Goal: Transaction & Acquisition: Book appointment/travel/reservation

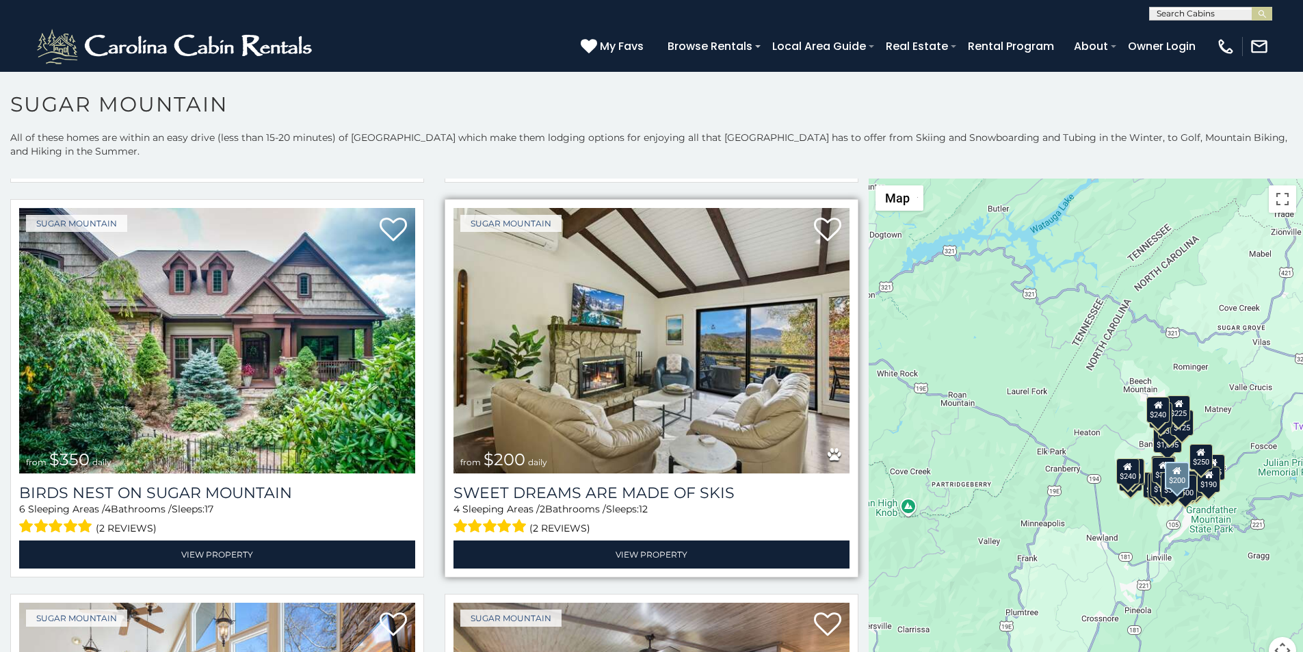
scroll to position [427, 0]
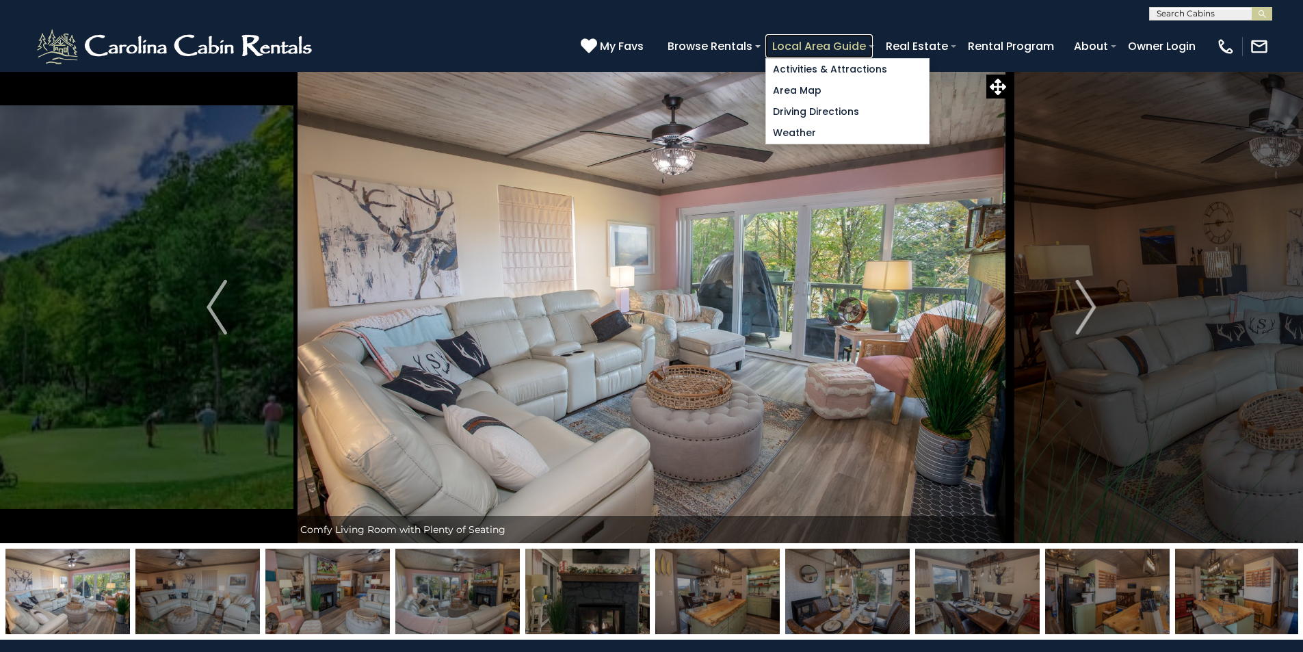
click at [872, 38] on link "Local Area Guide" at bounding box center [818, 46] width 107 height 24
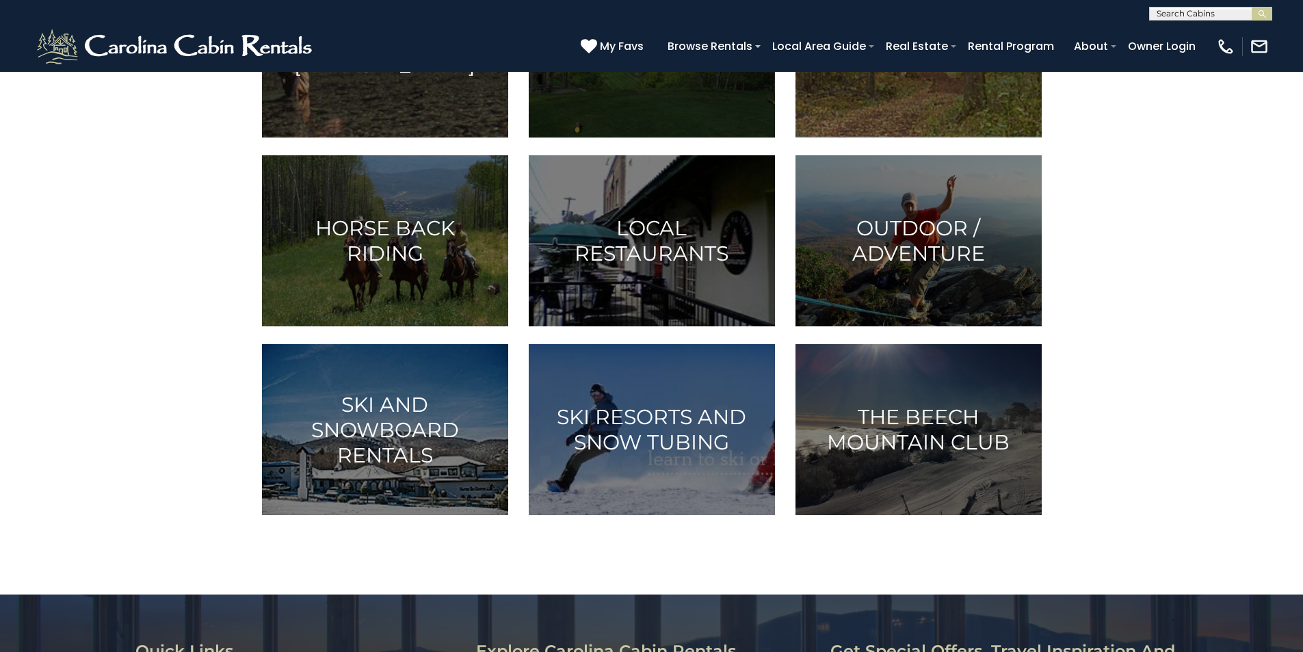
scroll to position [484, 0]
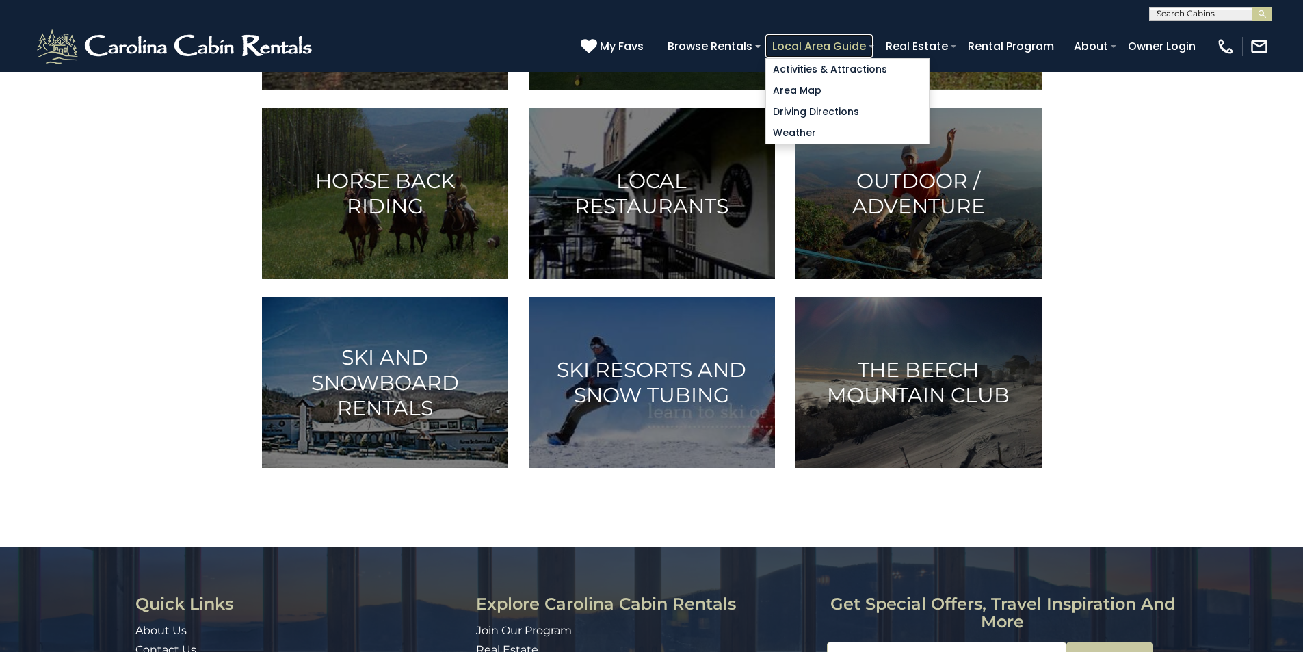
click at [872, 39] on link "Local Area Guide" at bounding box center [818, 46] width 107 height 24
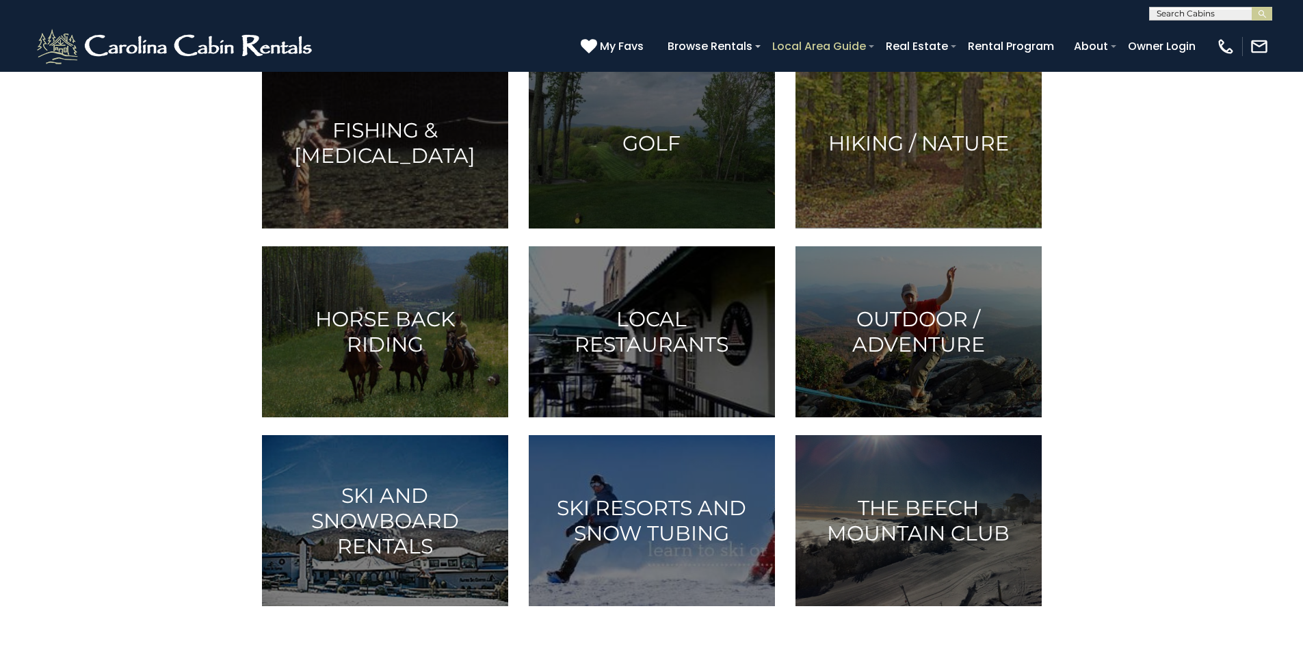
scroll to position [371, 0]
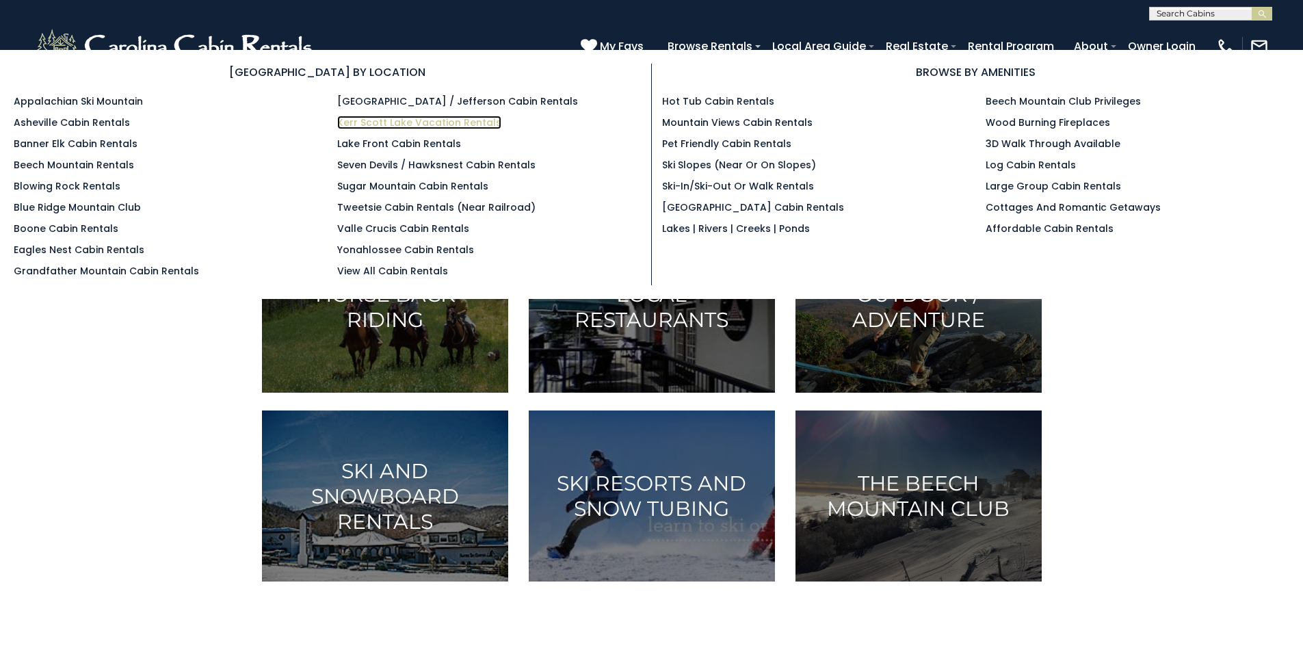
click at [452, 116] on link "Kerr Scott Lake Vacation Rentals" at bounding box center [419, 123] width 164 height 14
